Goal: Register for event/course

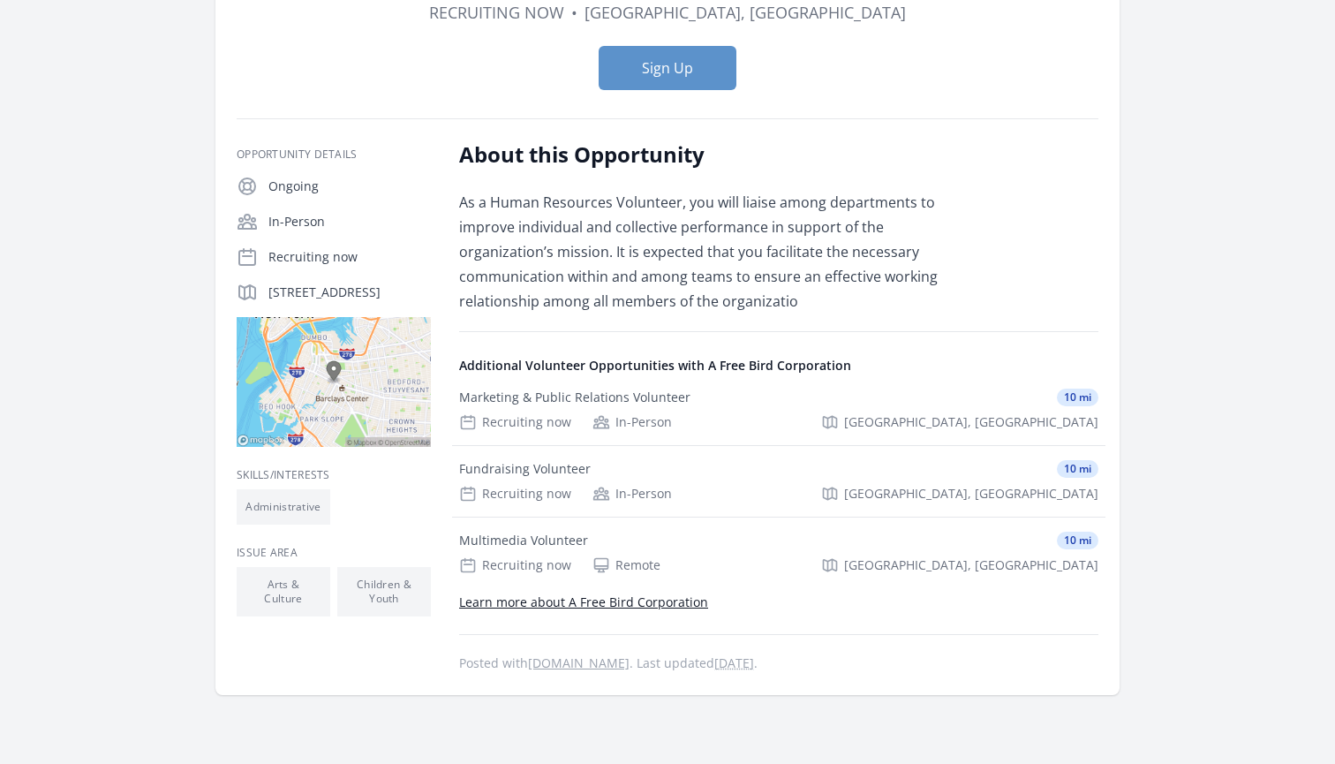
scroll to position [184, 0]
click at [623, 607] on link "Learn more about A Free Bird Corporation" at bounding box center [583, 601] width 249 height 17
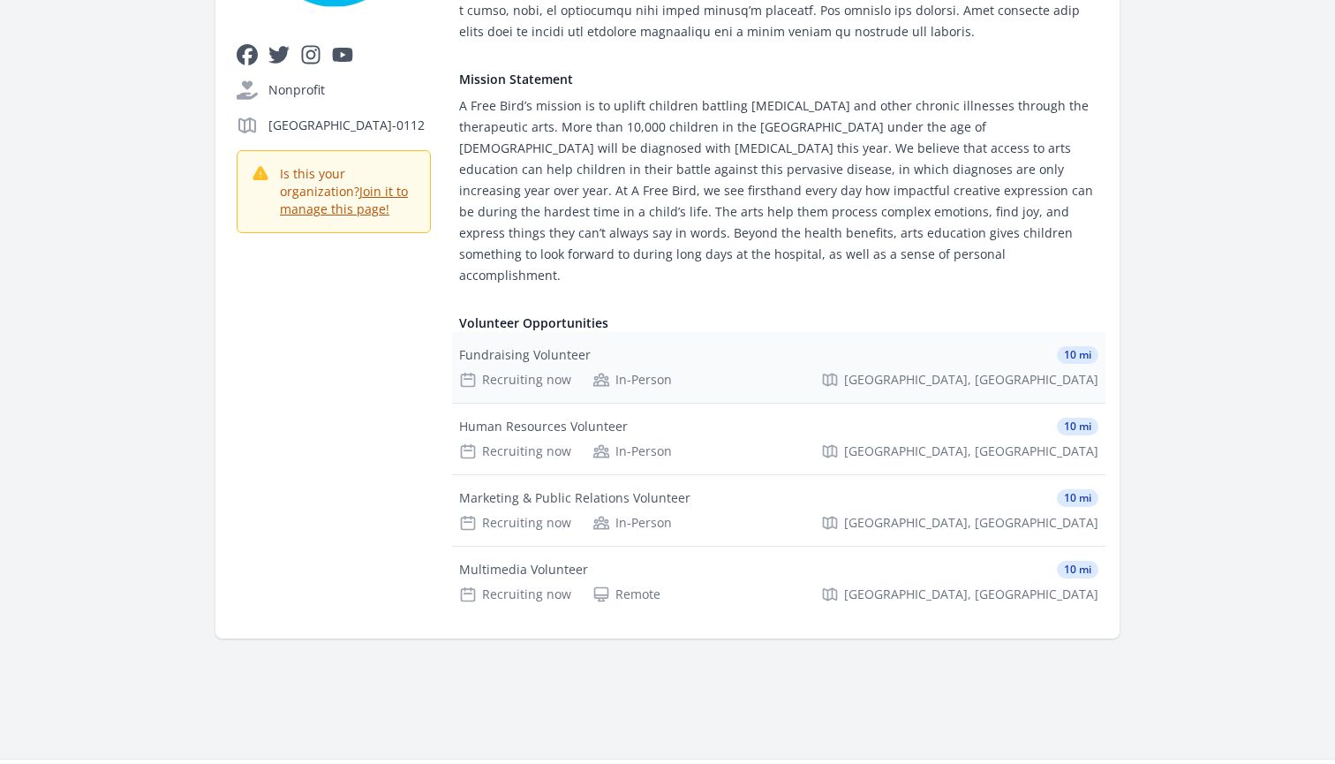
scroll to position [483, 0]
click at [998, 416] on div "Human Resources Volunteer 10 mi Recruiting now In-Person [GEOGRAPHIC_DATA], [GE…" at bounding box center [778, 439] width 653 height 71
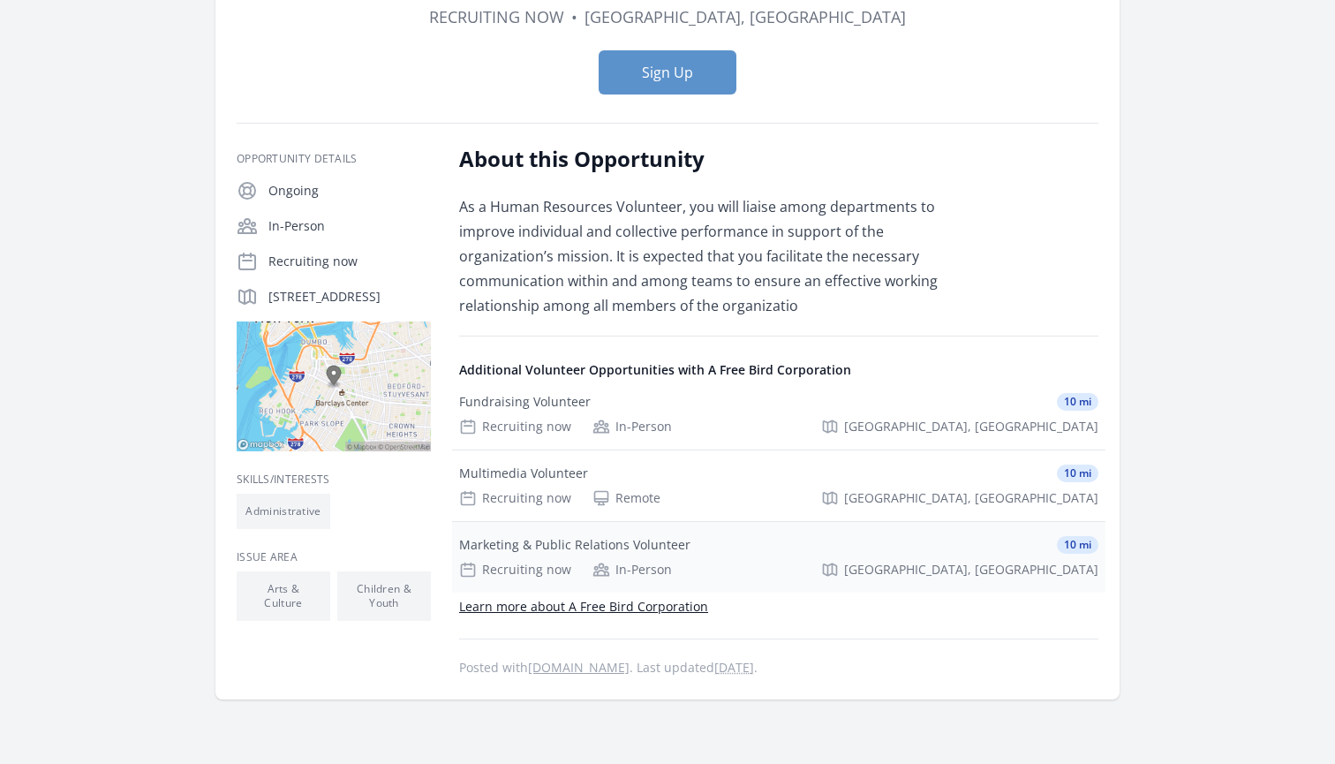
scroll to position [170, 0]
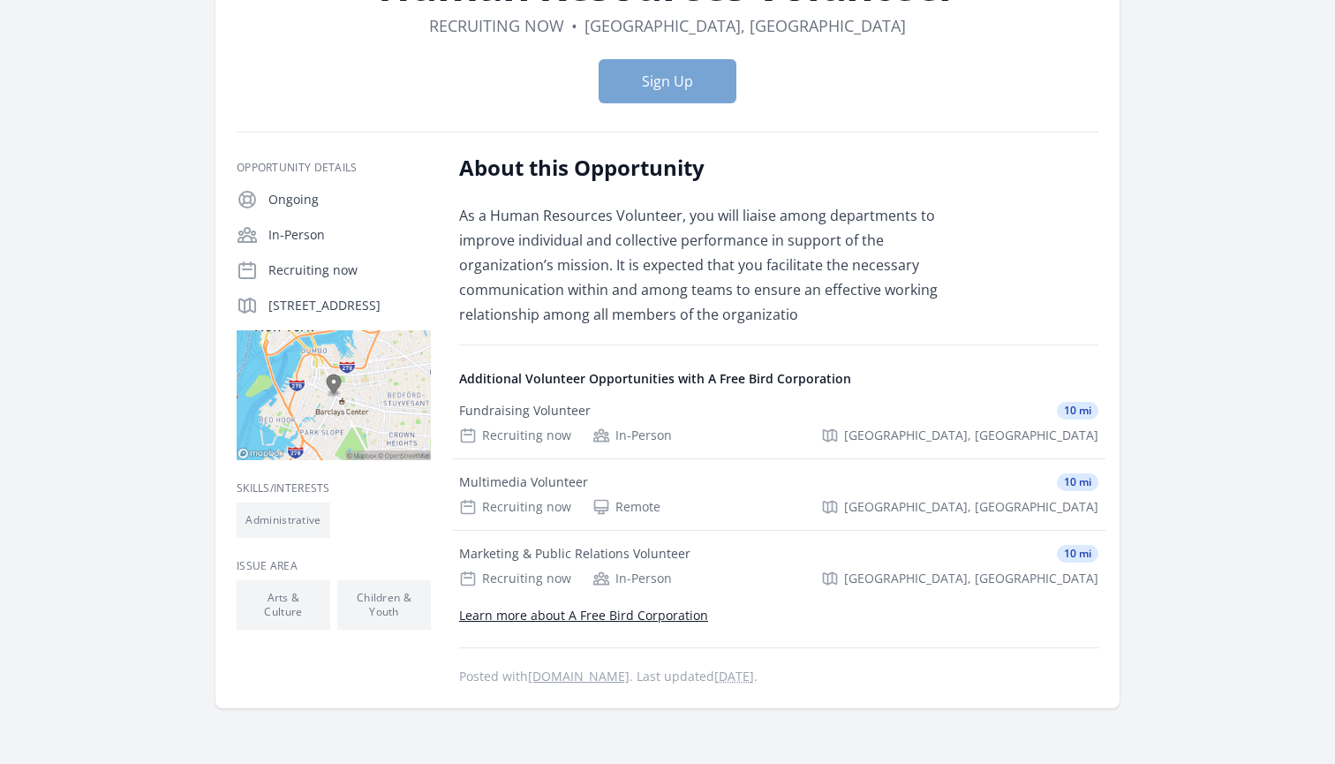
click at [649, 88] on button "Sign Up" at bounding box center [668, 81] width 138 height 44
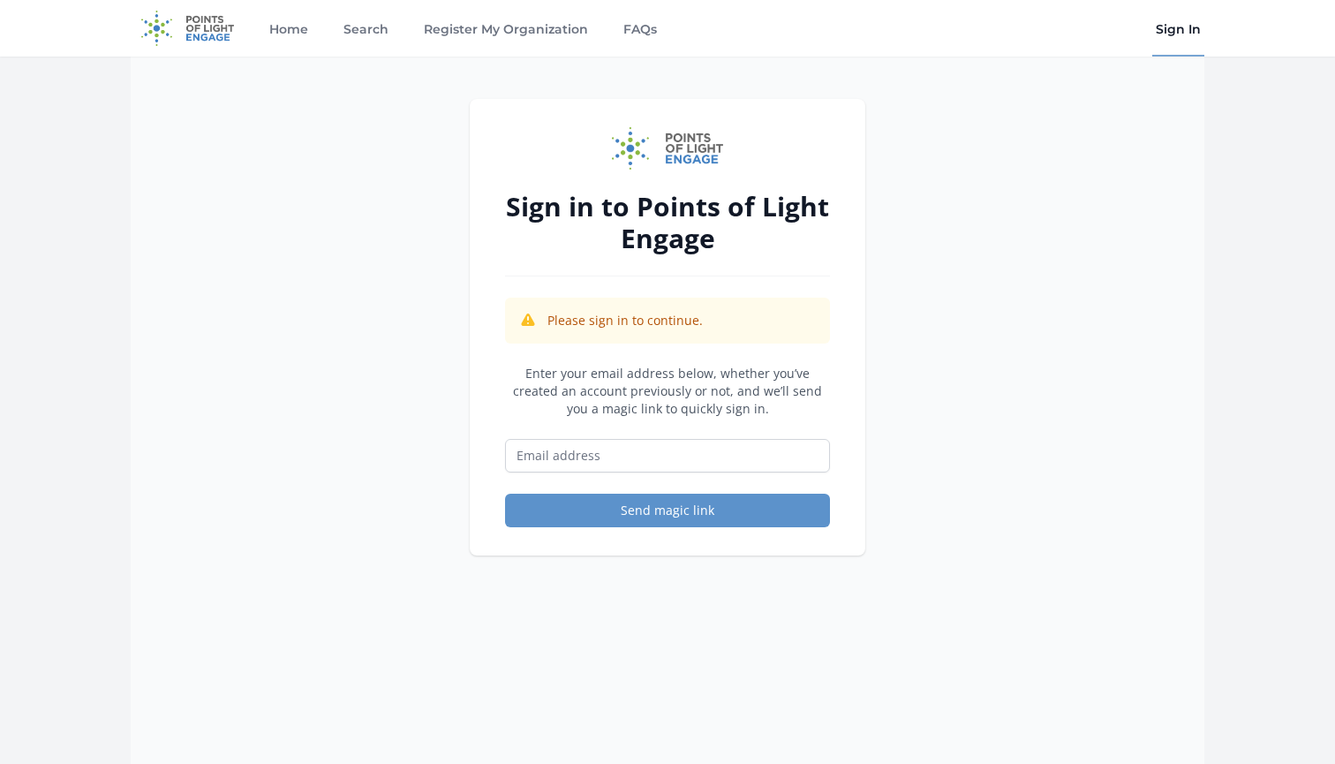
click at [990, 229] on div "Sign in to Points of Light Engage Please sign in to continue. Enter your email …" at bounding box center [668, 439] width 1074 height 764
click at [639, 451] on input "Email address" at bounding box center [667, 456] width 325 height 34
